Goal: Use online tool/utility: Utilize a website feature to perform a specific function

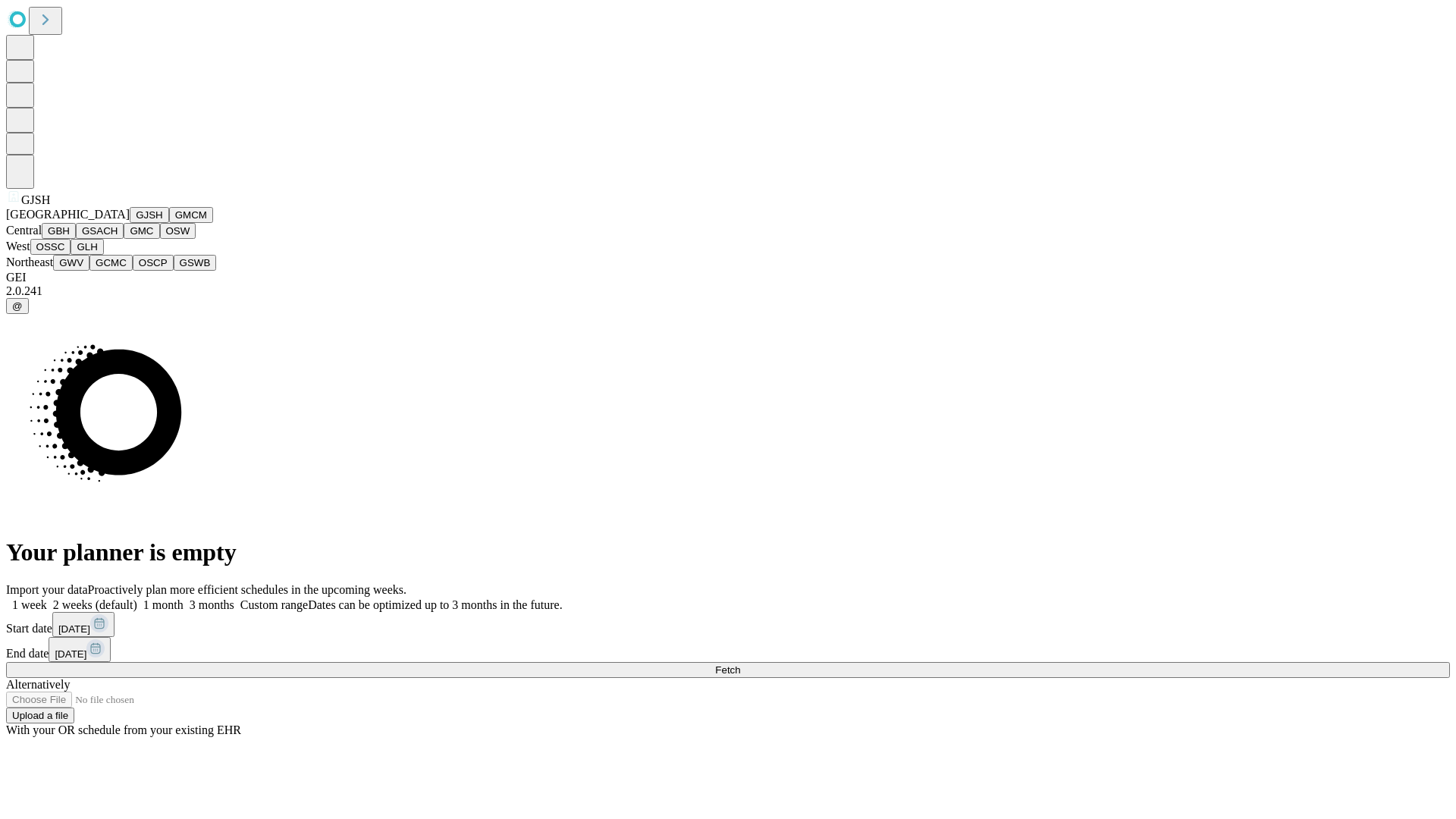
click at [130, 223] on button "GJSH" at bounding box center [149, 214] width 39 height 16
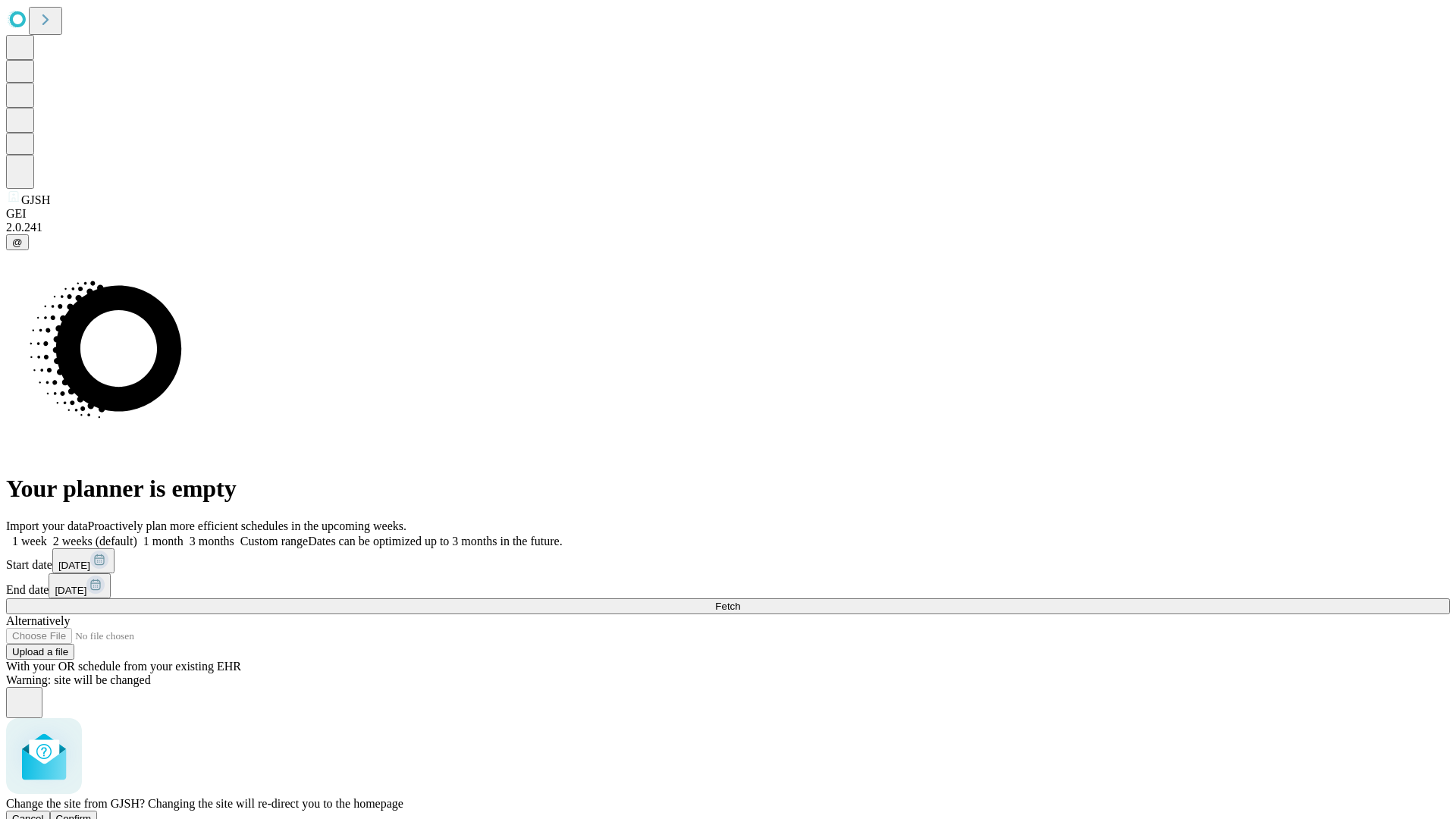
click at [92, 813] on span "Confirm" at bounding box center [73, 819] width 36 height 12
click at [137, 534] on label "2 weeks (default)" at bounding box center [92, 540] width 90 height 12
click at [740, 601] on span "Fetch" at bounding box center [728, 607] width 25 height 12
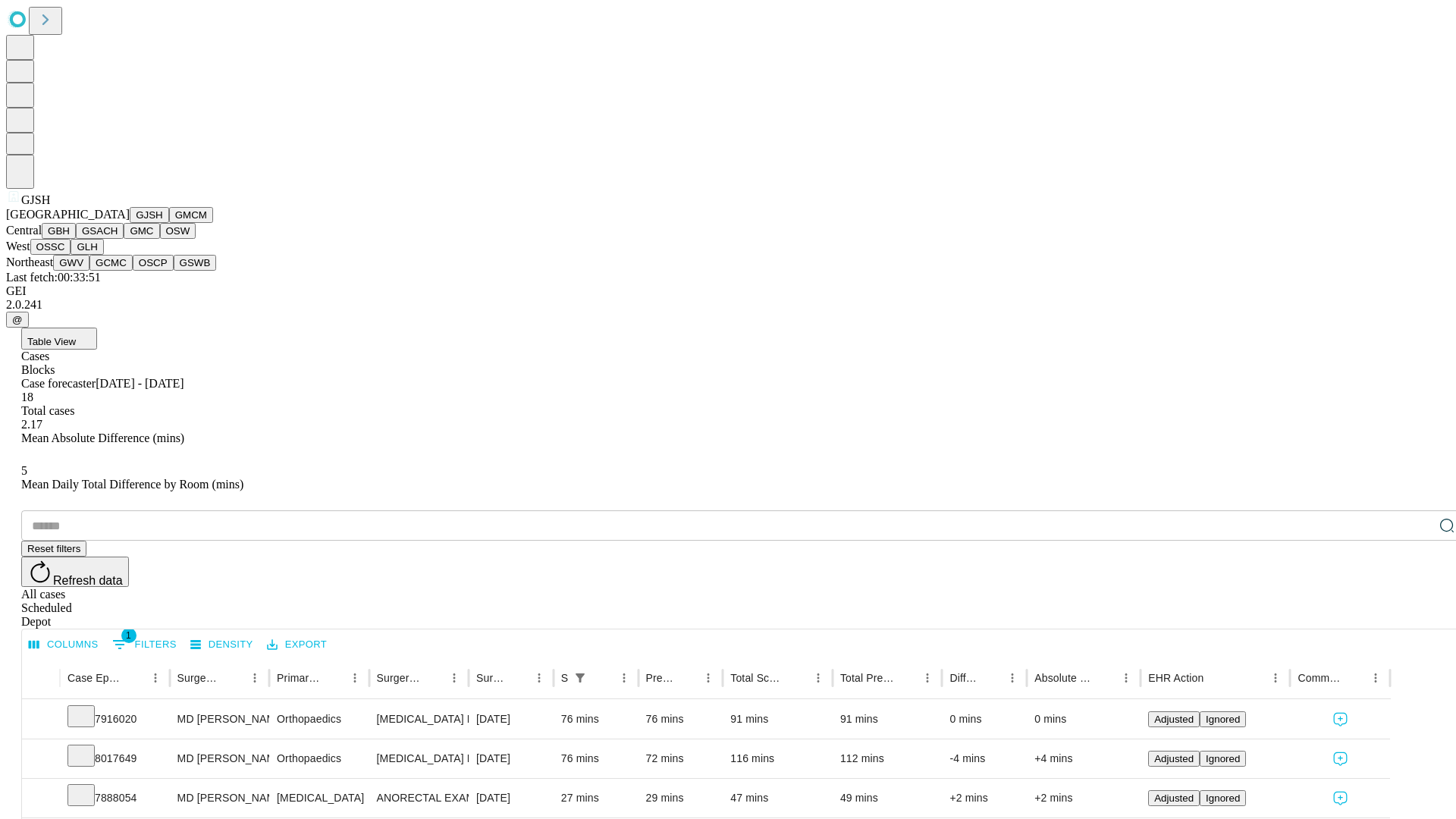
click at [169, 223] on button "GMCM" at bounding box center [191, 214] width 44 height 16
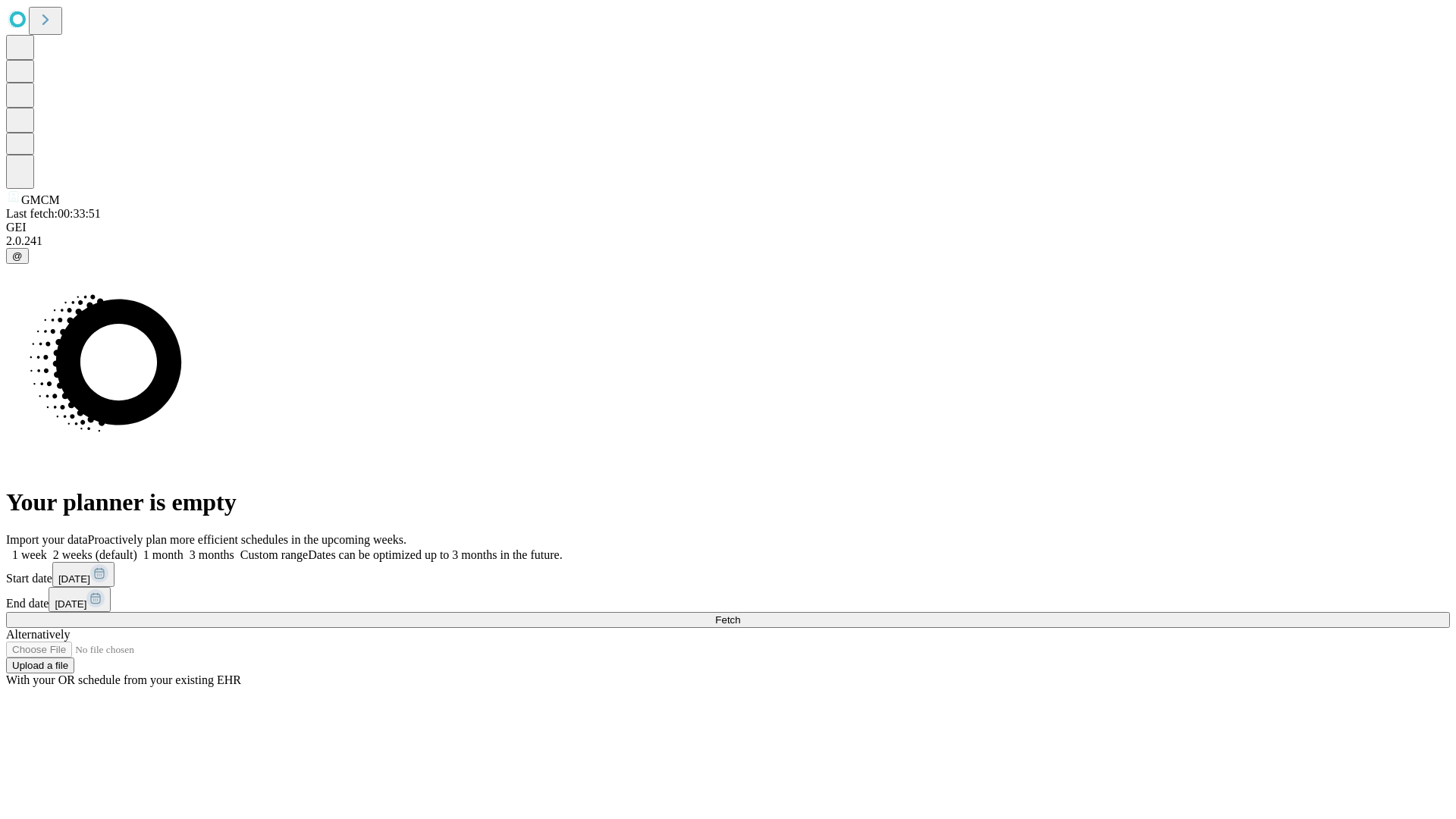
click at [740, 614] on span "Fetch" at bounding box center [728, 620] width 25 height 12
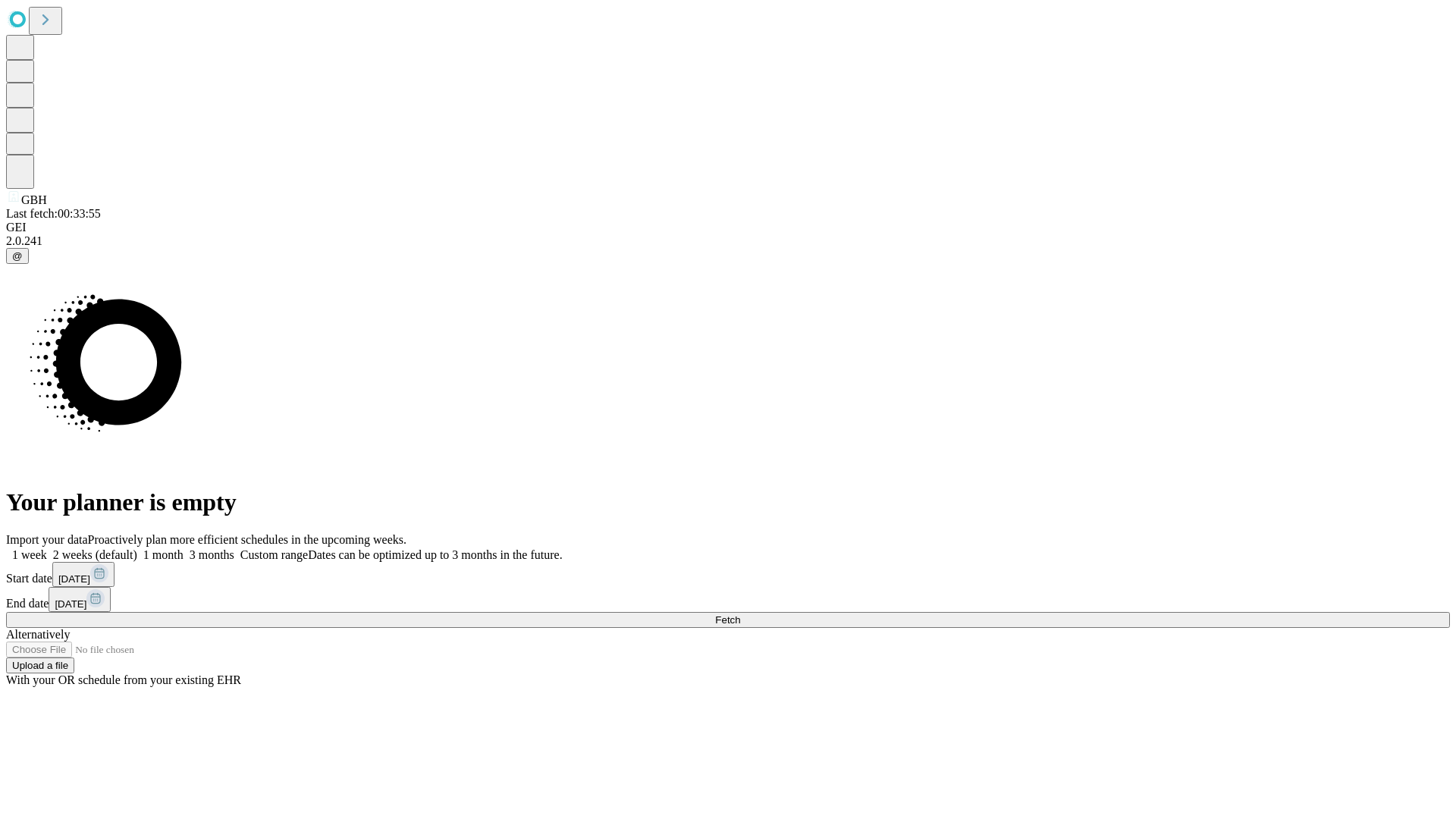
click at [137, 549] on label "2 weeks (default)" at bounding box center [92, 555] width 90 height 12
click at [740, 614] on span "Fetch" at bounding box center [728, 620] width 25 height 12
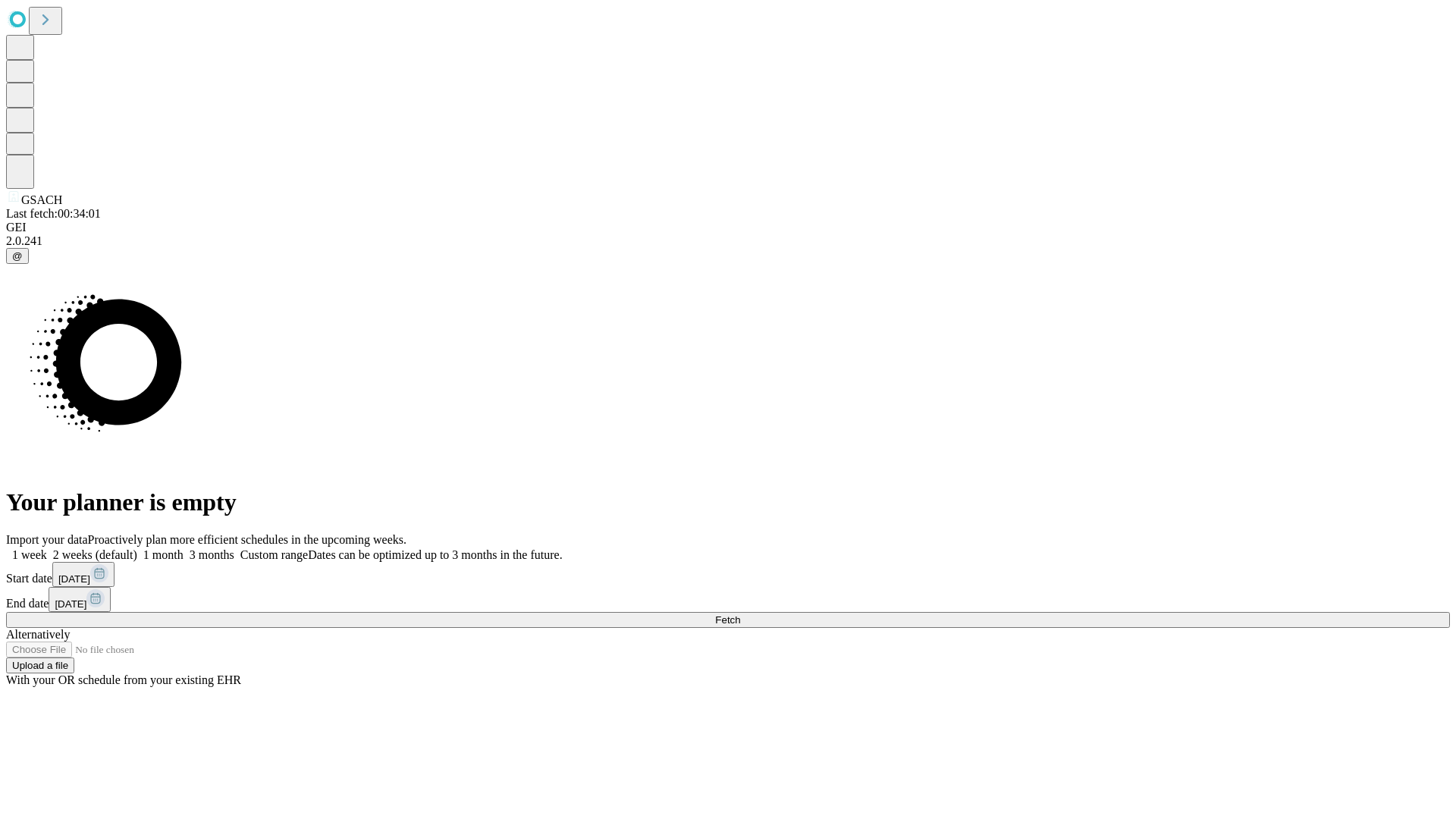
click at [137, 549] on label "2 weeks (default)" at bounding box center [92, 555] width 90 height 12
click at [740, 614] on span "Fetch" at bounding box center [728, 620] width 25 height 12
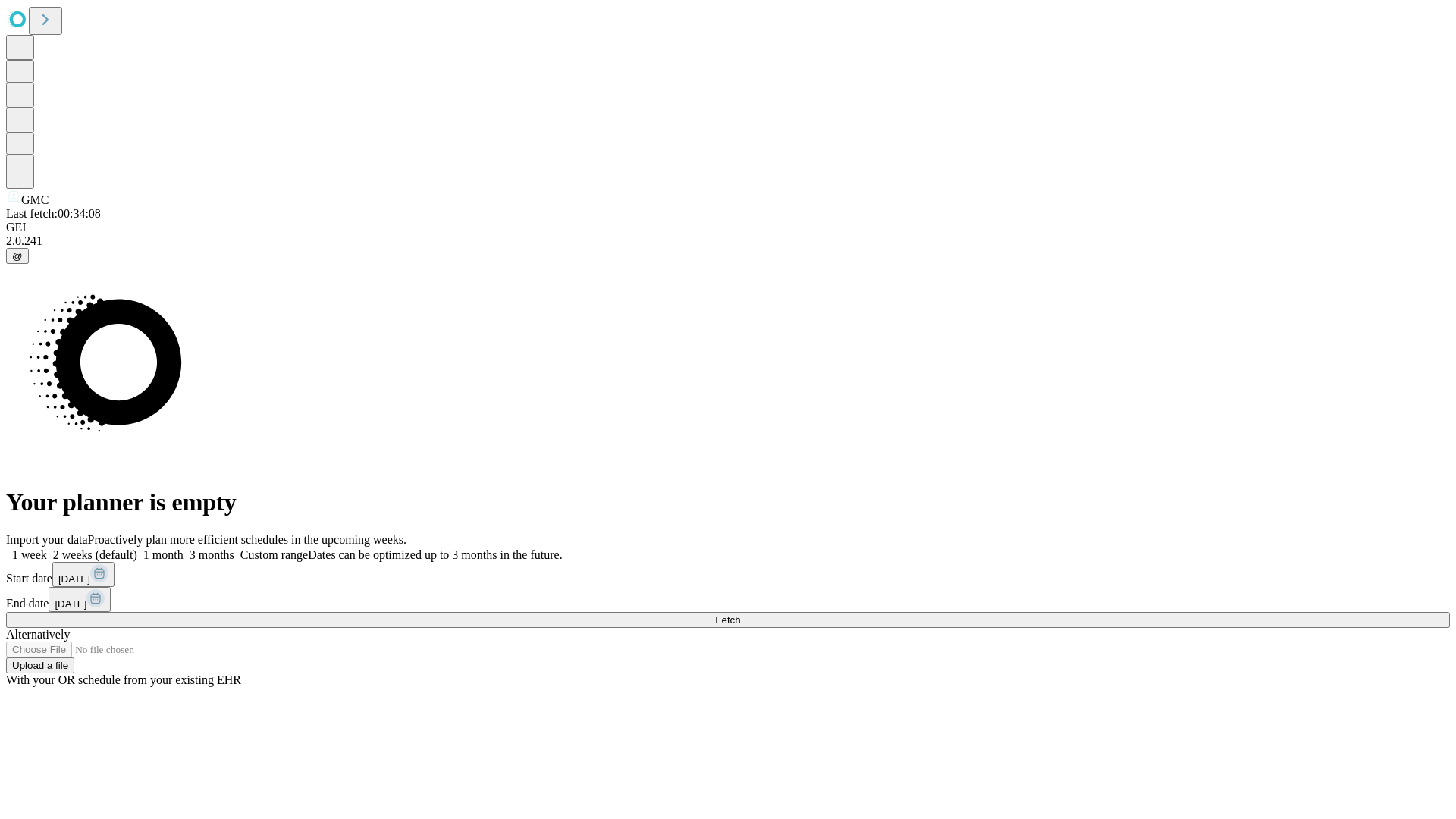
click at [137, 549] on label "2 weeks (default)" at bounding box center [92, 555] width 90 height 12
click at [740, 614] on span "Fetch" at bounding box center [728, 620] width 25 height 12
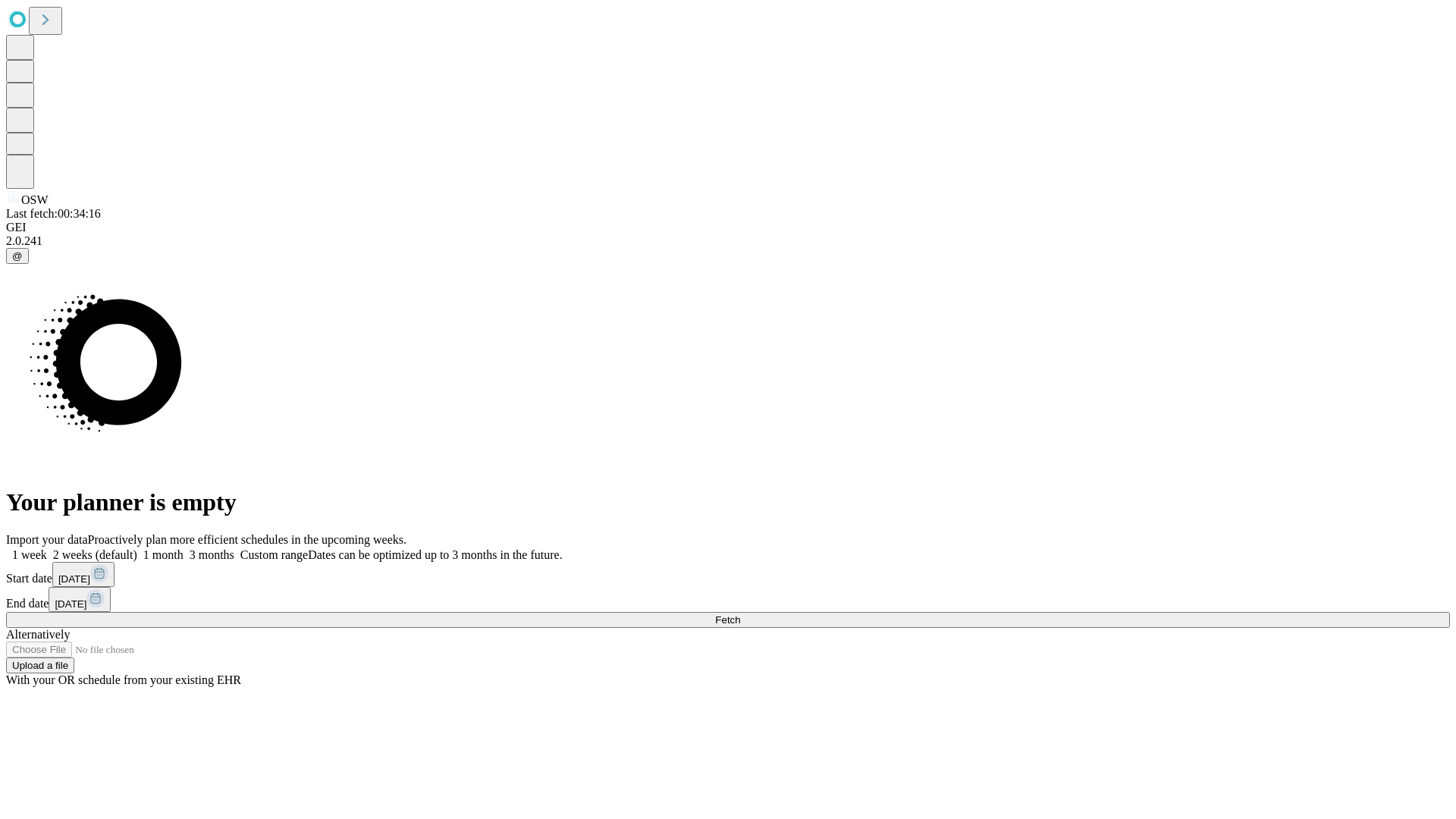
click at [137, 549] on label "2 weeks (default)" at bounding box center [92, 555] width 90 height 12
click at [740, 614] on span "Fetch" at bounding box center [728, 620] width 25 height 12
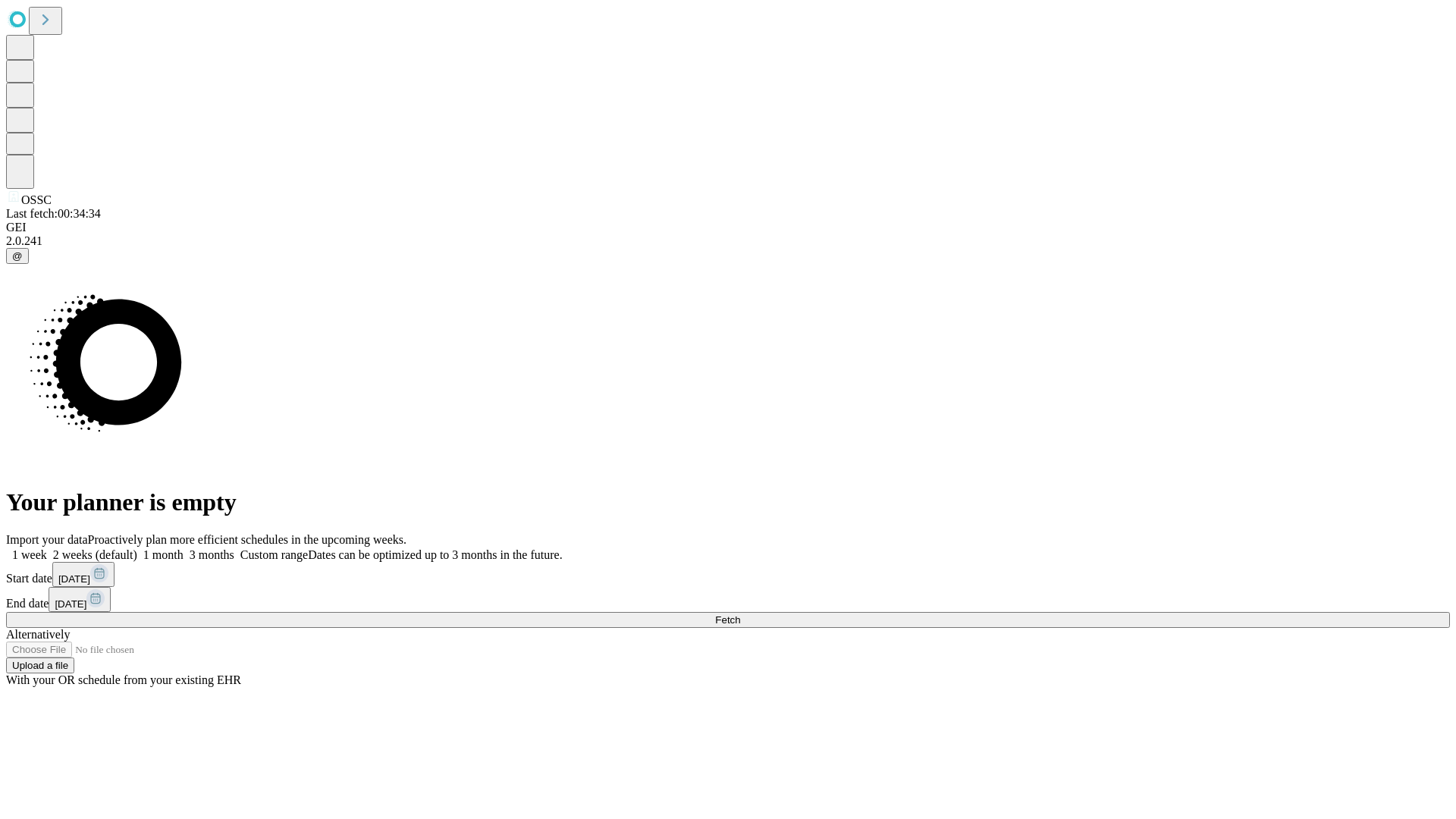
click at [137, 549] on label "2 weeks (default)" at bounding box center [92, 555] width 90 height 12
click at [740, 614] on span "Fetch" at bounding box center [728, 620] width 25 height 12
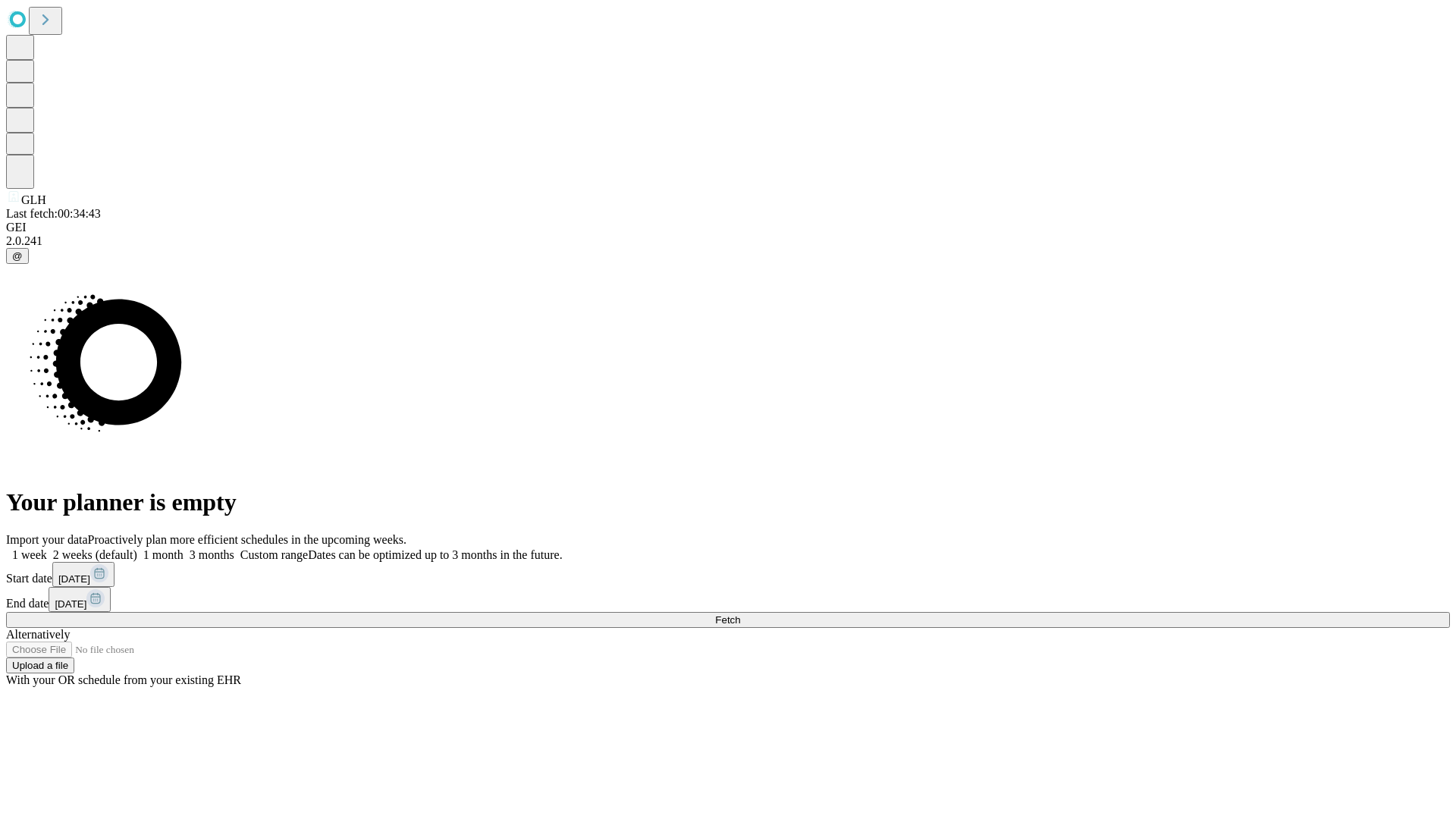
click at [137, 549] on label "2 weeks (default)" at bounding box center [92, 555] width 90 height 12
click at [740, 614] on span "Fetch" at bounding box center [728, 620] width 25 height 12
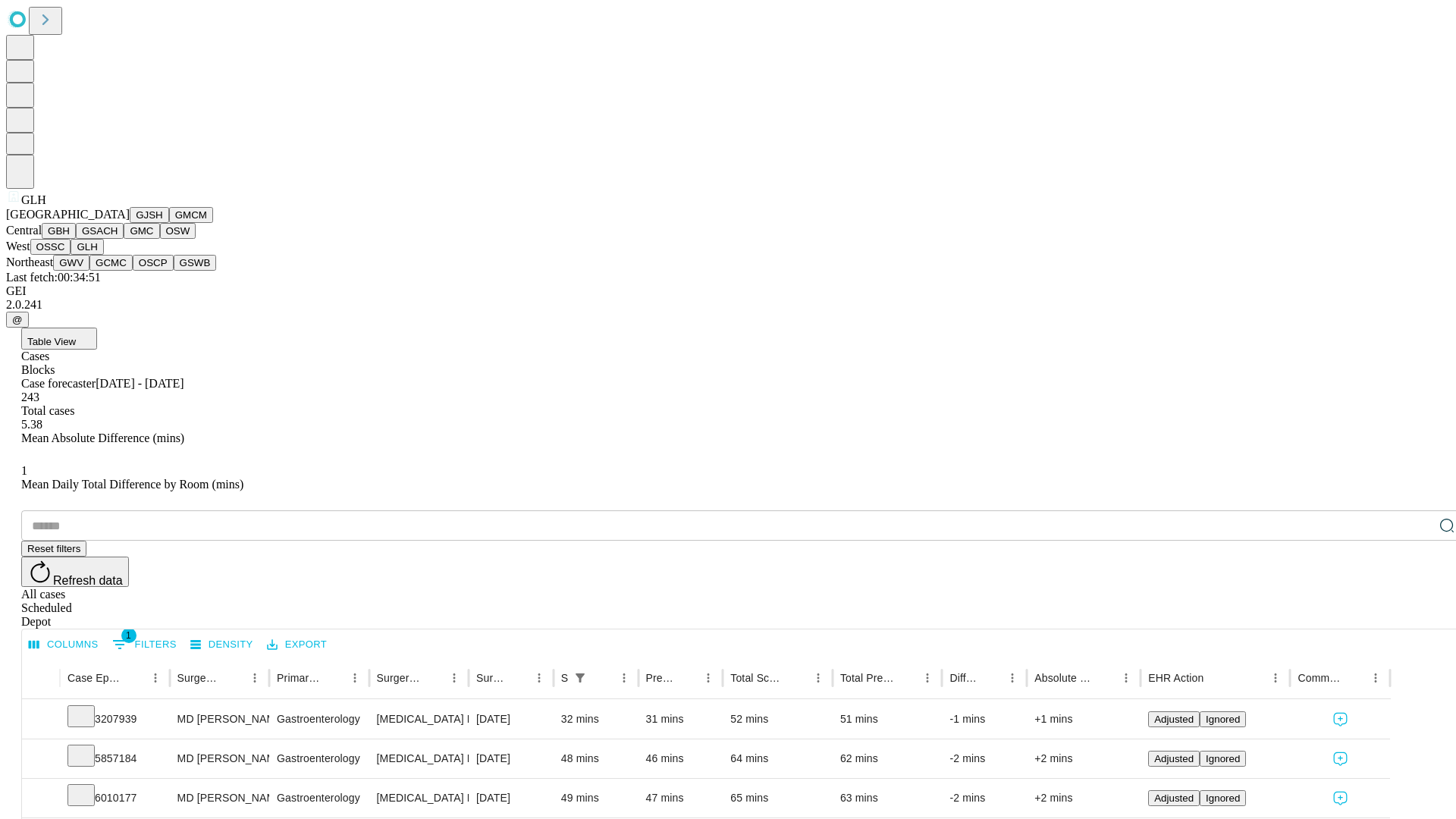
click at [89, 271] on button "GWV" at bounding box center [71, 262] width 37 height 16
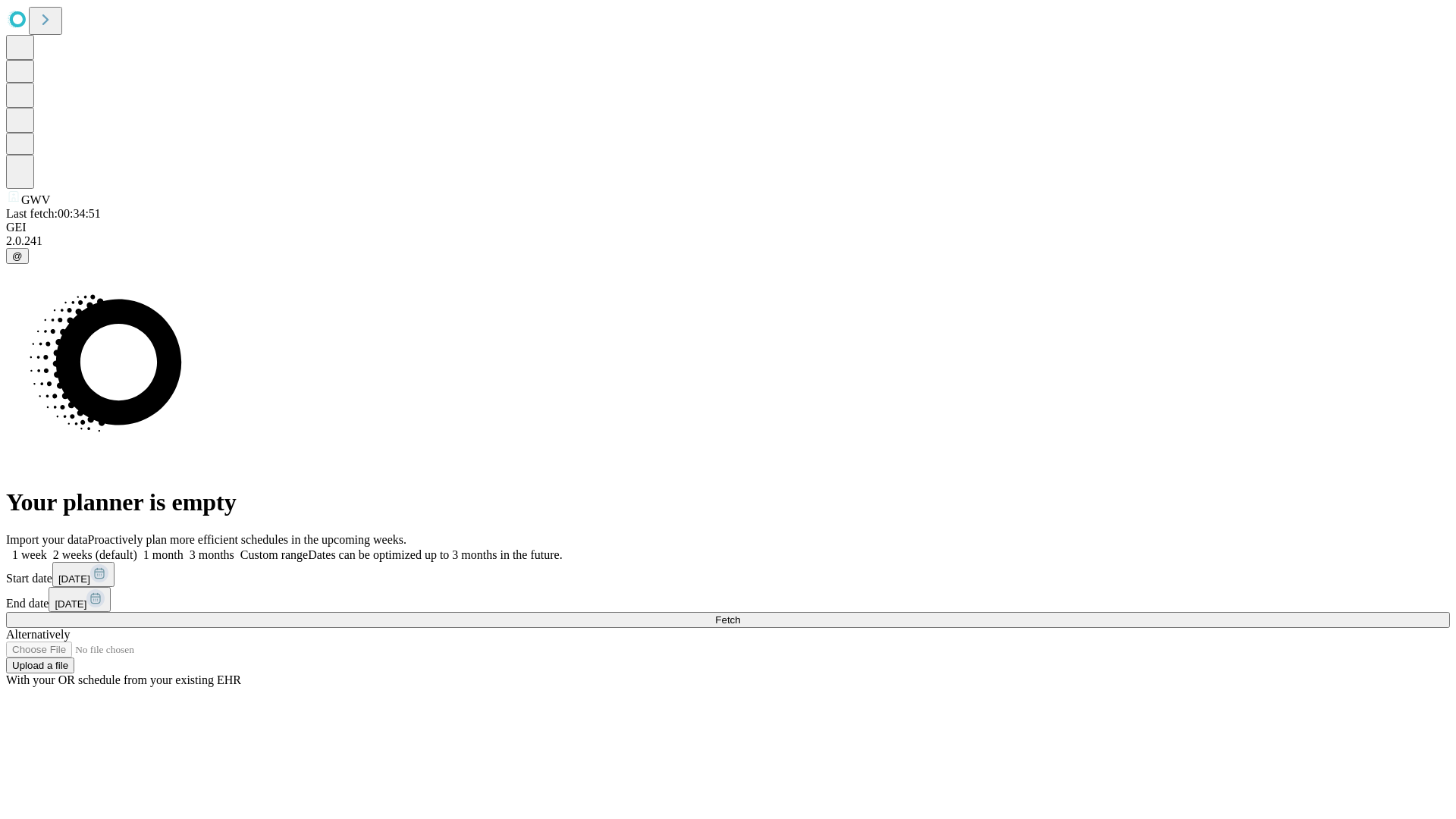
click at [740, 614] on span "Fetch" at bounding box center [728, 620] width 25 height 12
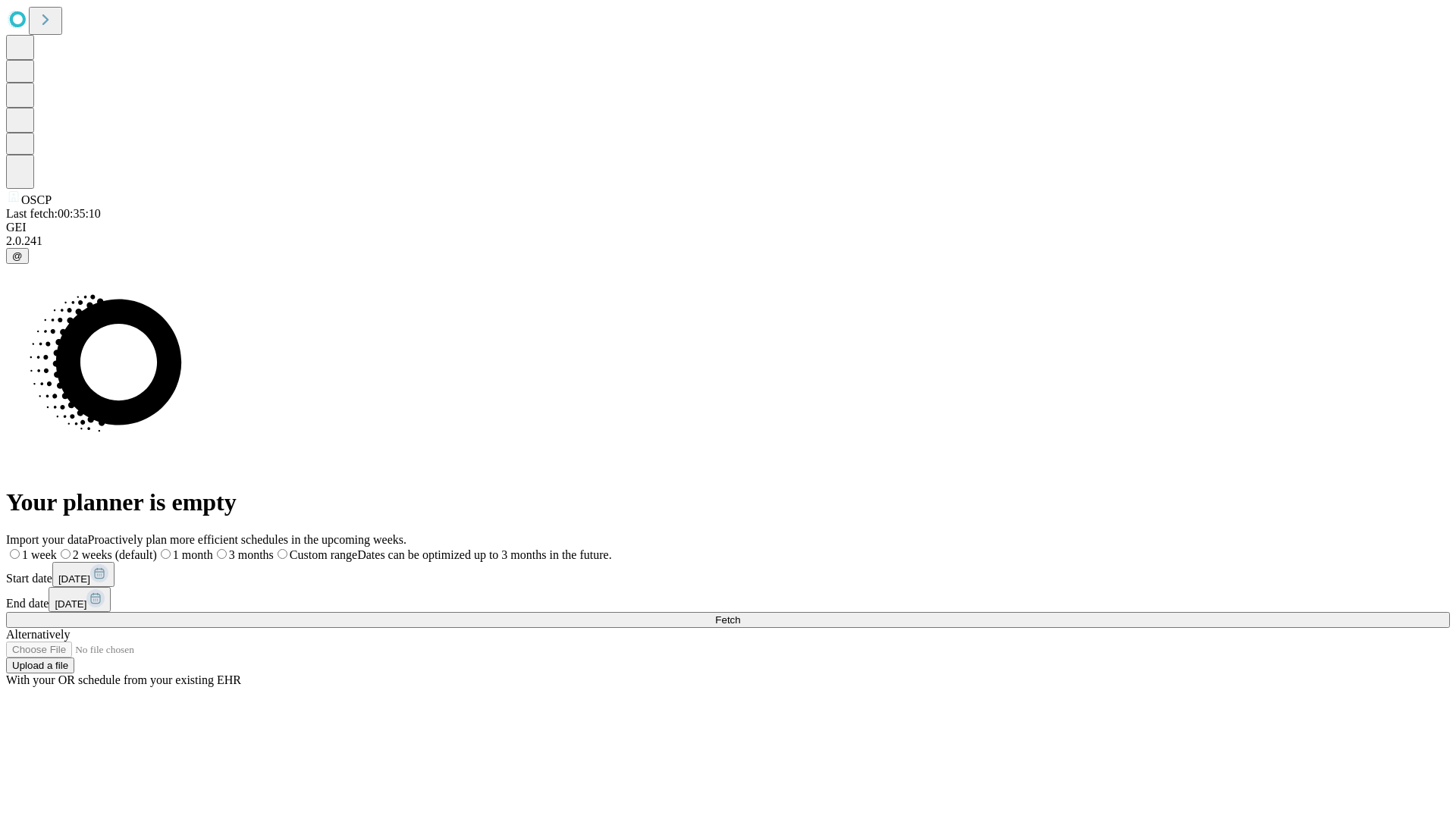
click at [157, 549] on label "2 weeks (default)" at bounding box center [107, 555] width 100 height 12
click at [740, 614] on span "Fetch" at bounding box center [728, 620] width 25 height 12
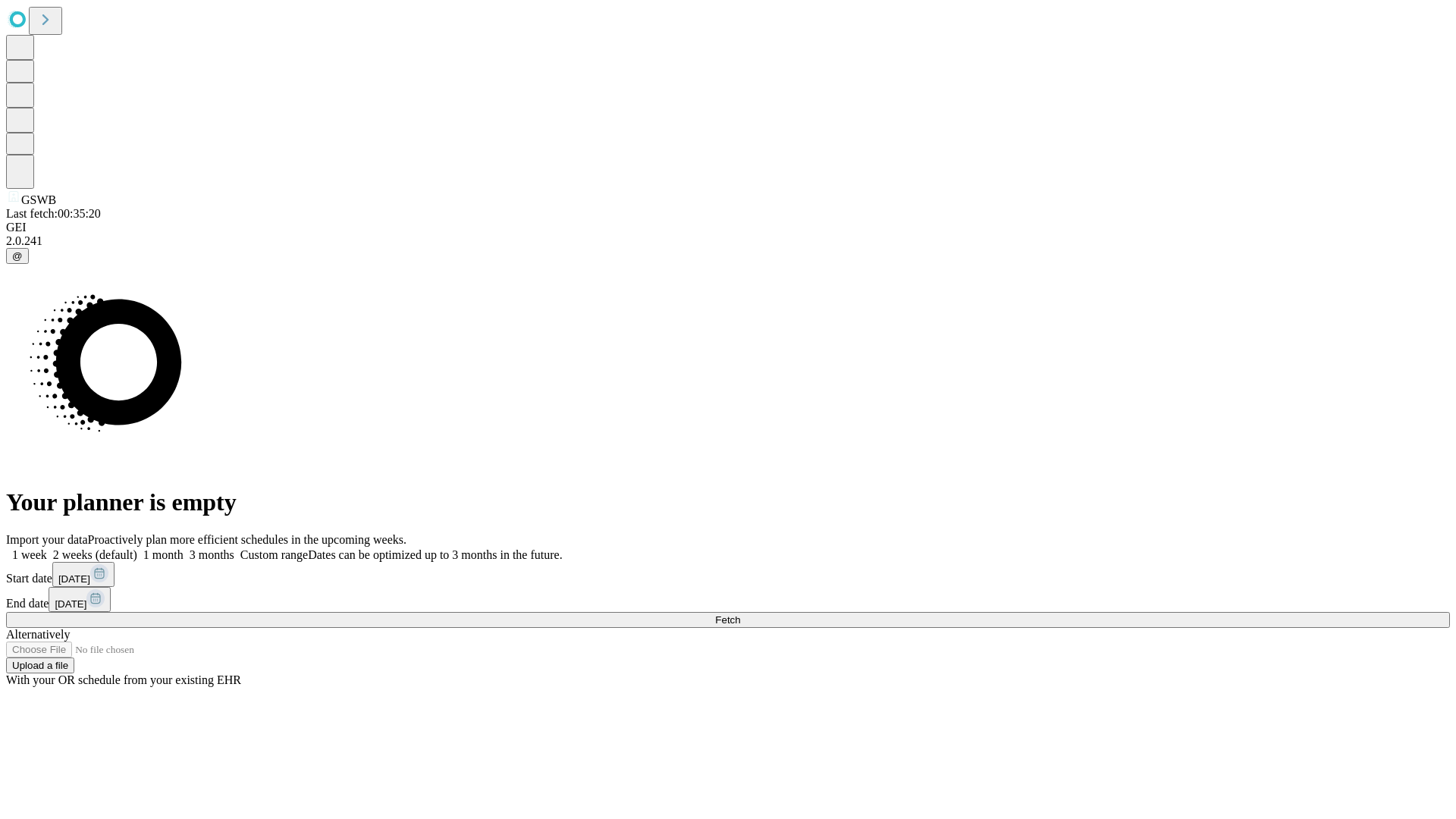
click at [137, 549] on label "2 weeks (default)" at bounding box center [92, 555] width 90 height 12
click at [740, 614] on span "Fetch" at bounding box center [728, 620] width 25 height 12
